Goal: Book appointment/travel/reservation

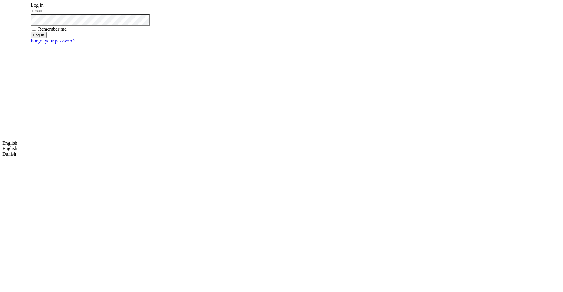
click at [84, 14] on input "email" at bounding box center [58, 11] width 54 height 6
type input "[EMAIL_ADDRESS][DOMAIN_NAME]"
click at [46, 38] on button "Log in" at bounding box center [39, 35] width 16 height 6
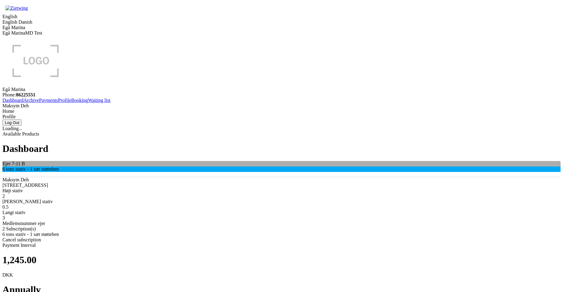
click at [98, 161] on div "Ejer 7-11 B" at bounding box center [281, 163] width 558 height 5
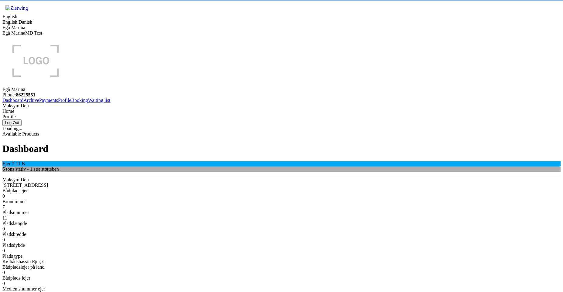
click at [170, 167] on div "6 tons stativ - 1 sæt støtteben" at bounding box center [281, 169] width 558 height 5
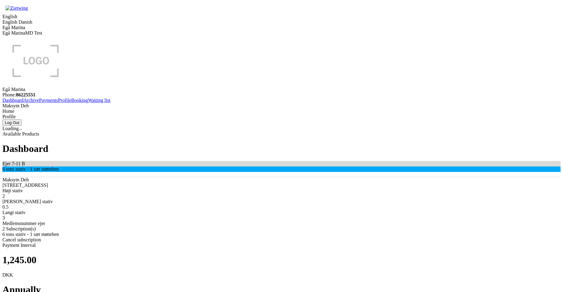
click at [71, 103] on link "Booking" at bounding box center [79, 100] width 17 height 5
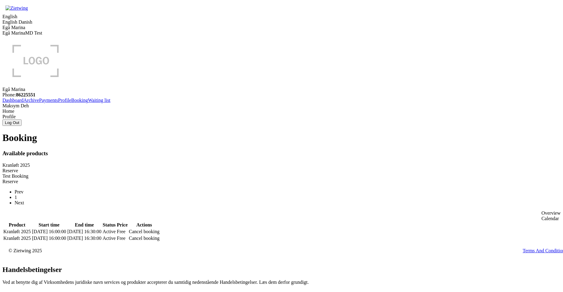
click at [212, 168] on div "Reserve" at bounding box center [281, 170] width 558 height 5
